Goal: Find specific page/section: Find specific page/section

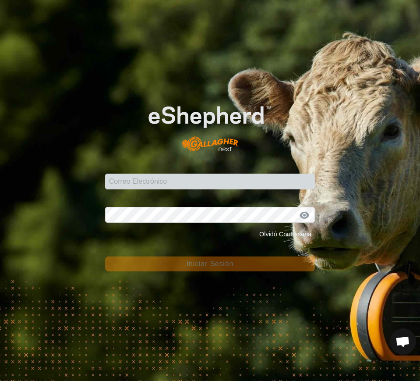
scroll to position [682, 0]
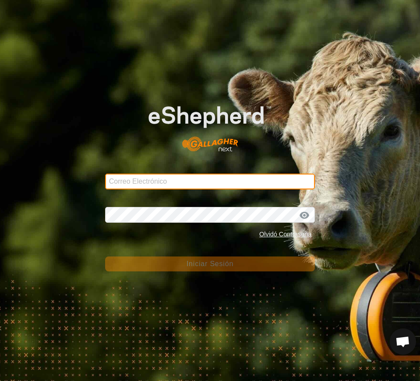
type input "[EMAIL_ADDRESS][DOMAIN_NAME]"
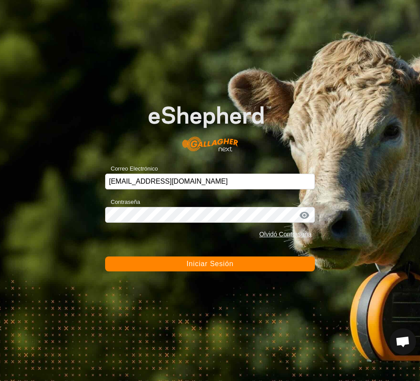
click at [184, 266] on button "Iniciar Sesión" at bounding box center [210, 263] width 210 height 15
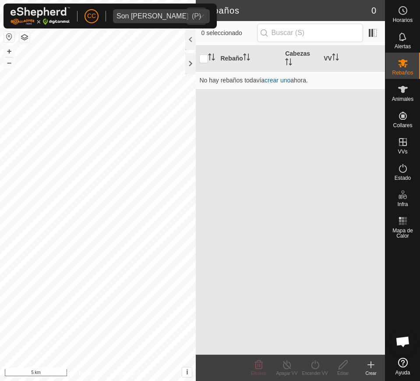
click at [192, 12] on div "dropdown trigger" at bounding box center [201, 16] width 18 height 14
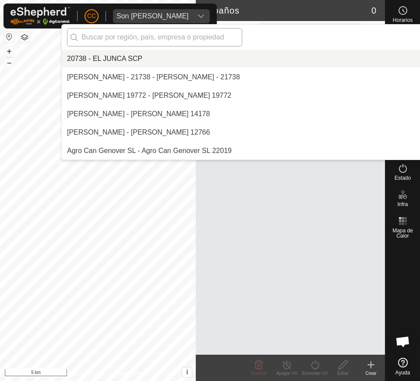
scroll to position [6867, 0]
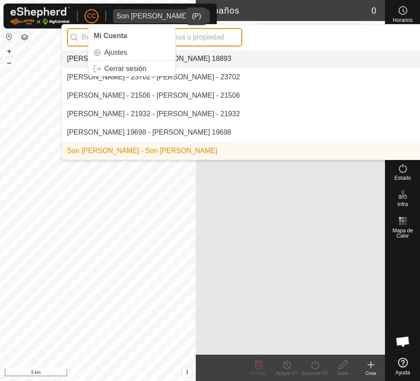
click at [219, 36] on input "text" at bounding box center [154, 37] width 175 height 18
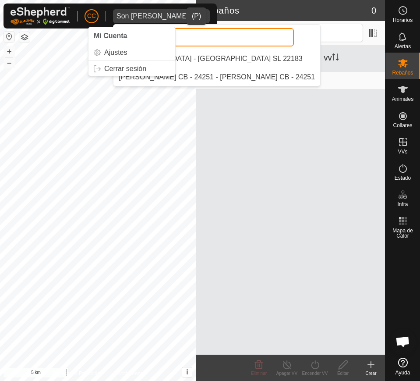
scroll to position [0, 0]
type input "campo"
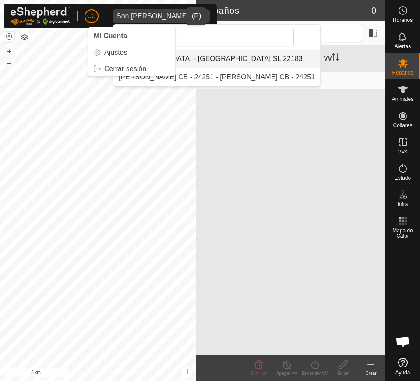
click at [207, 53] on li "[GEOGRAPHIC_DATA] - [GEOGRAPHIC_DATA] SL 22183" at bounding box center [217, 59] width 207 height 18
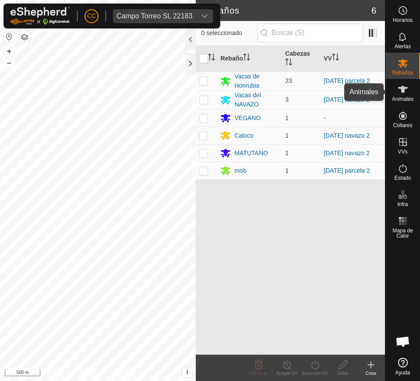
click at [399, 90] on icon at bounding box center [403, 89] width 11 height 11
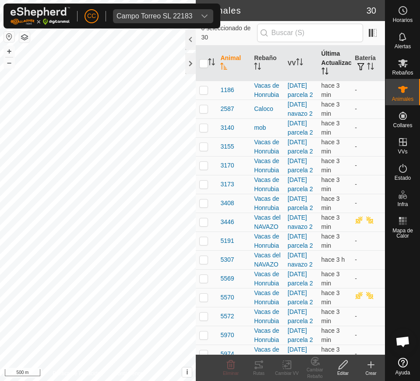
click at [320, 63] on th "Última Actualización" at bounding box center [335, 64] width 34 height 36
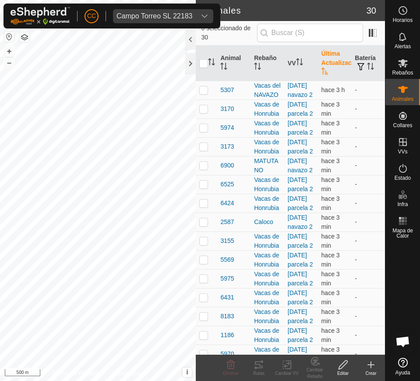
click at [320, 63] on th "Última Actualización" at bounding box center [335, 64] width 34 height 36
